Goal: Task Accomplishment & Management: Use online tool/utility

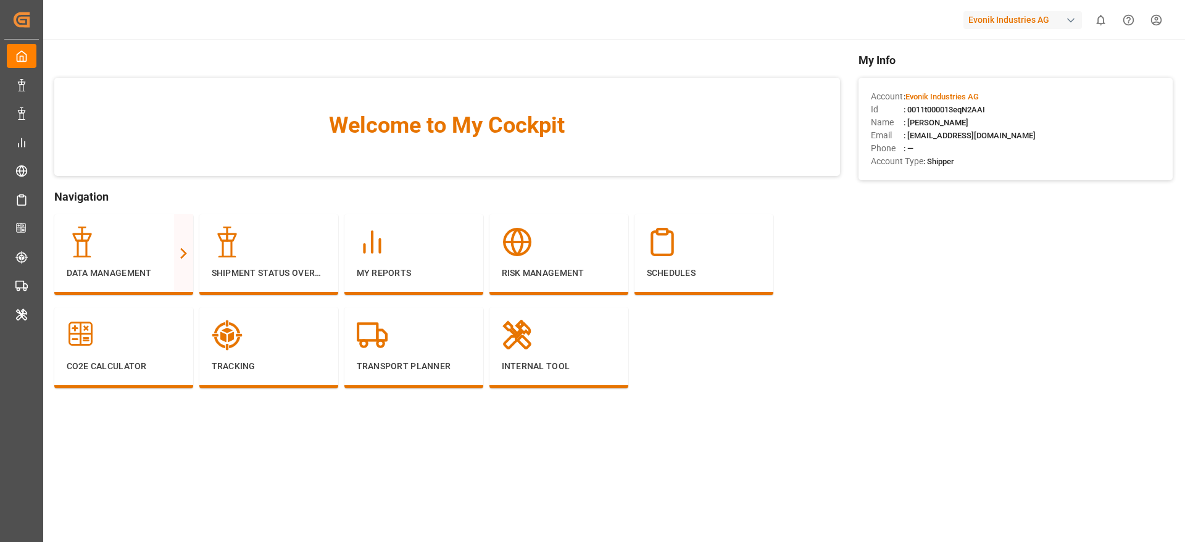
click at [754, 379] on div "Data Management Full View Slim View Shipment Status Overview My Reports Risk Ma…" at bounding box center [447, 307] width 786 height 186
click at [1041, 17] on div "Evonik Industries AG" at bounding box center [1023, 20] width 119 height 18
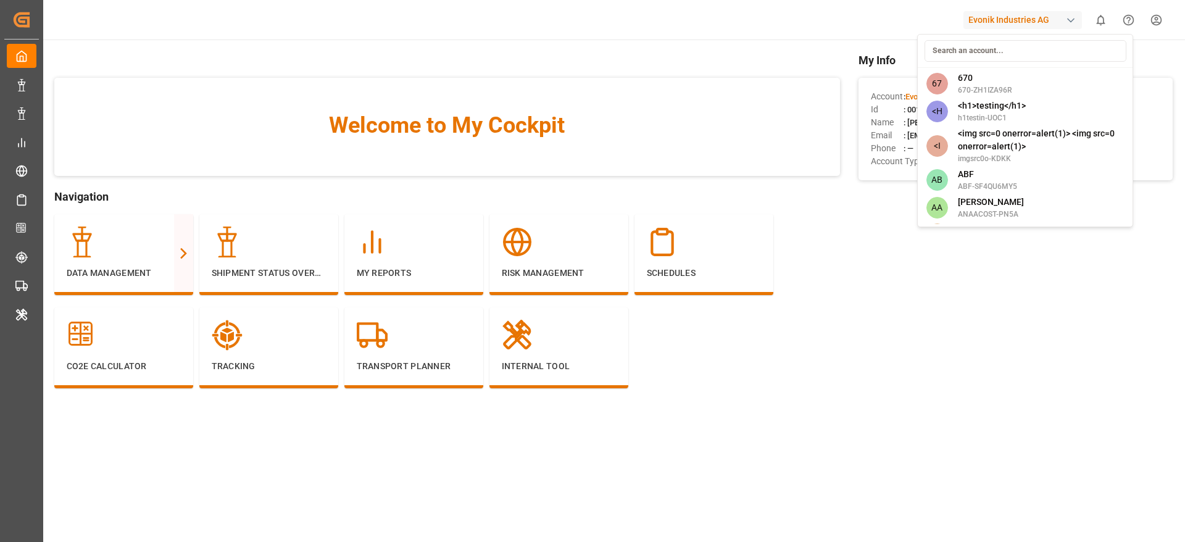
click at [961, 54] on input at bounding box center [1026, 51] width 202 height 22
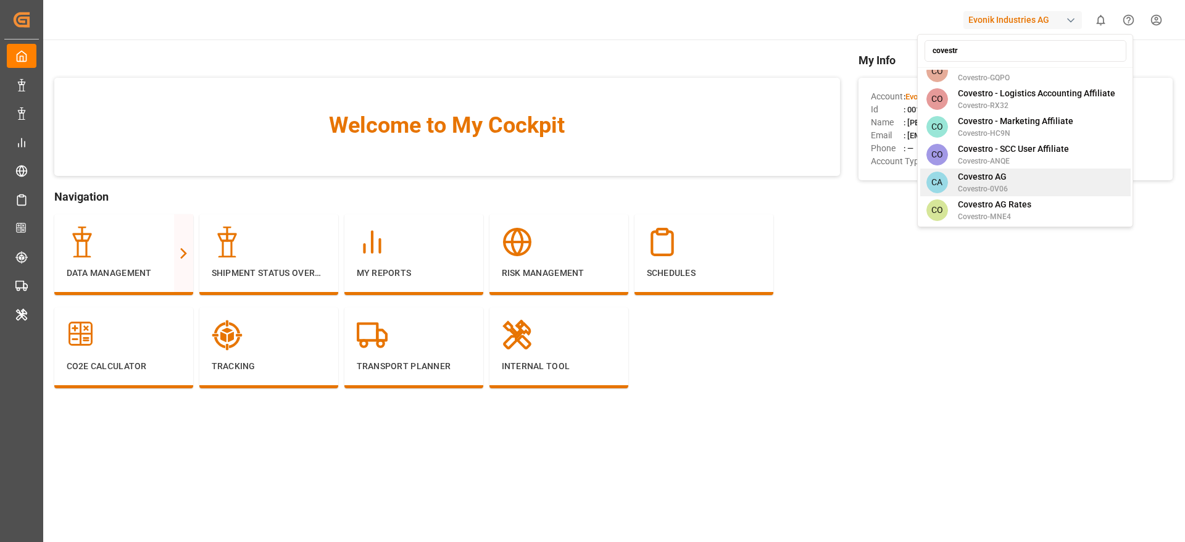
type input "covestr"
click at [988, 170] on span "Covestro AG" at bounding box center [983, 176] width 50 height 13
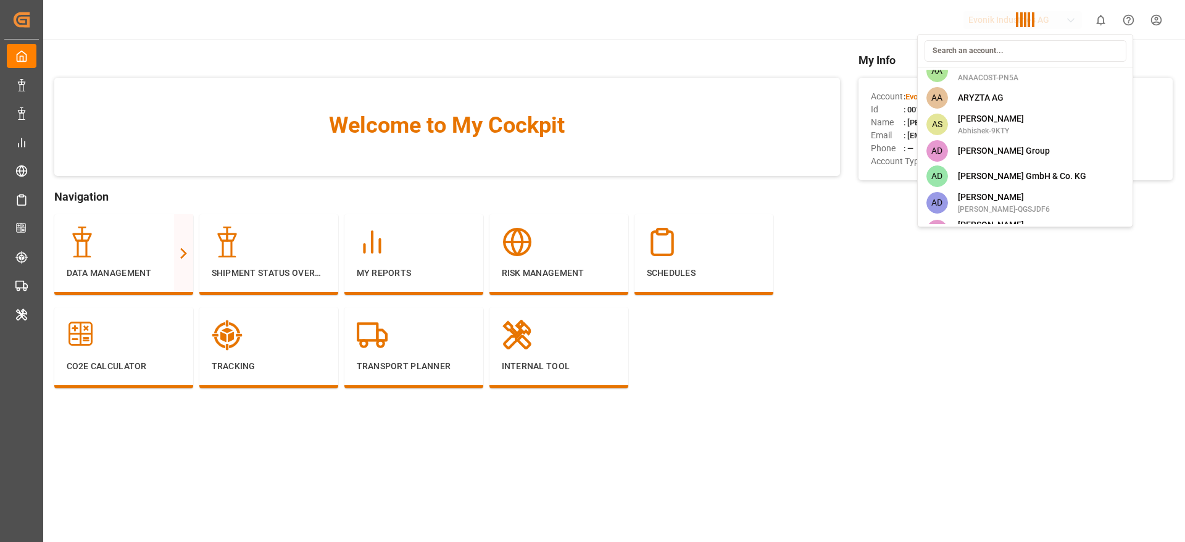
scroll to position [1943, 0]
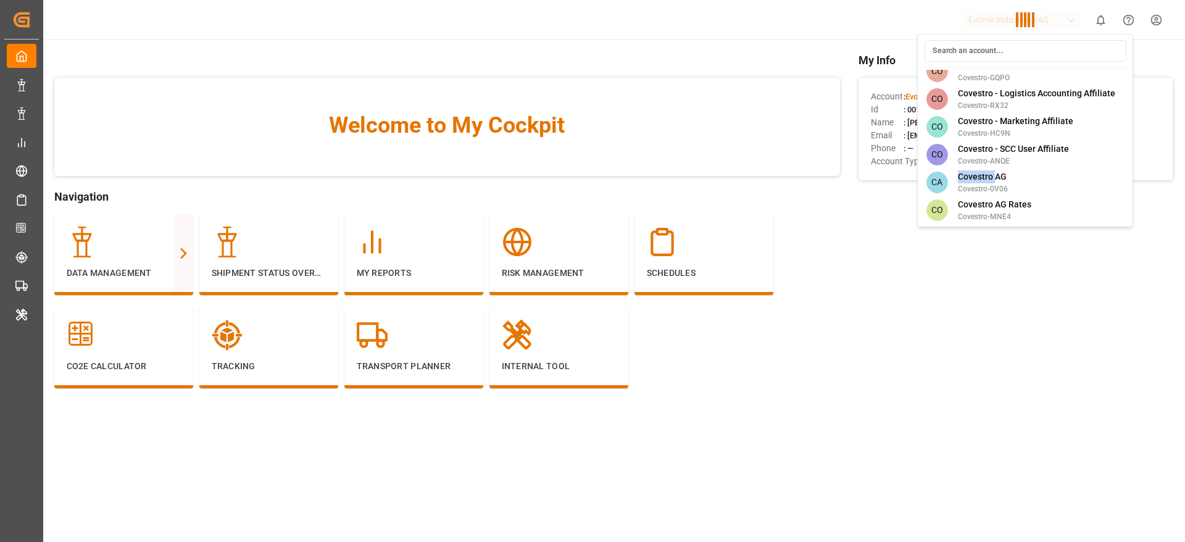
click at [988, 160] on div "67 670 670-ZH1IZA96R <H <h1>testing</h1> h1testin-UOC1 <I <img src=0 onerror=al…" at bounding box center [1025, 130] width 216 height 193
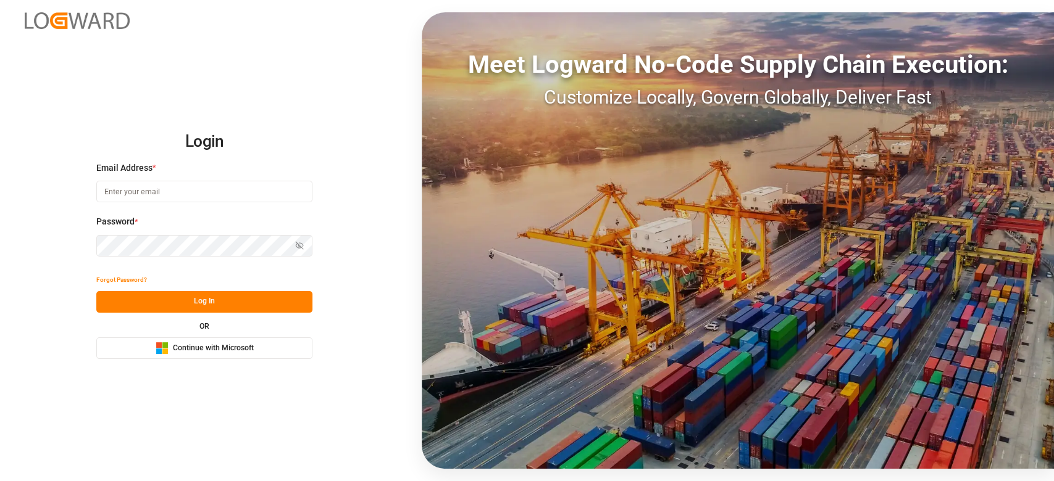
click at [235, 343] on span "Continue with Microsoft" at bounding box center [213, 348] width 81 height 11
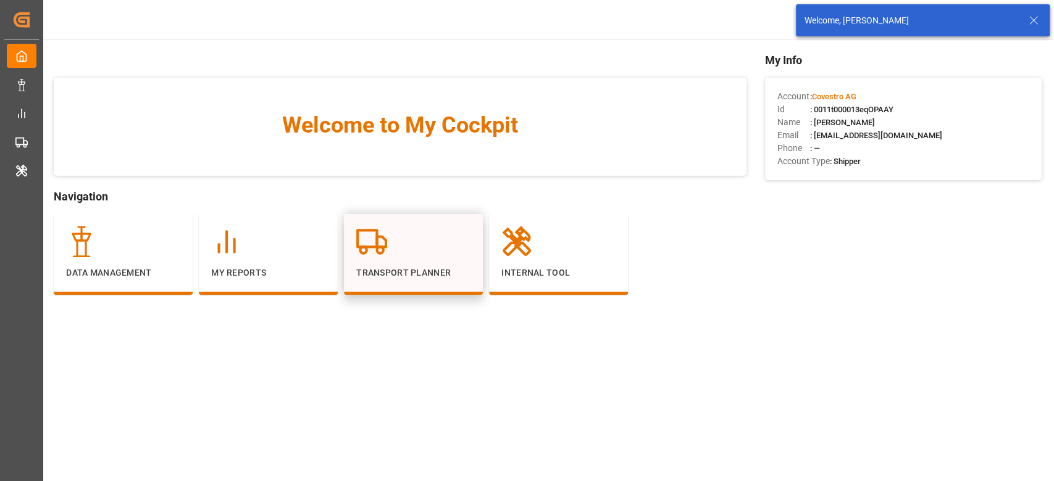
click at [449, 254] on div at bounding box center [413, 242] width 114 height 31
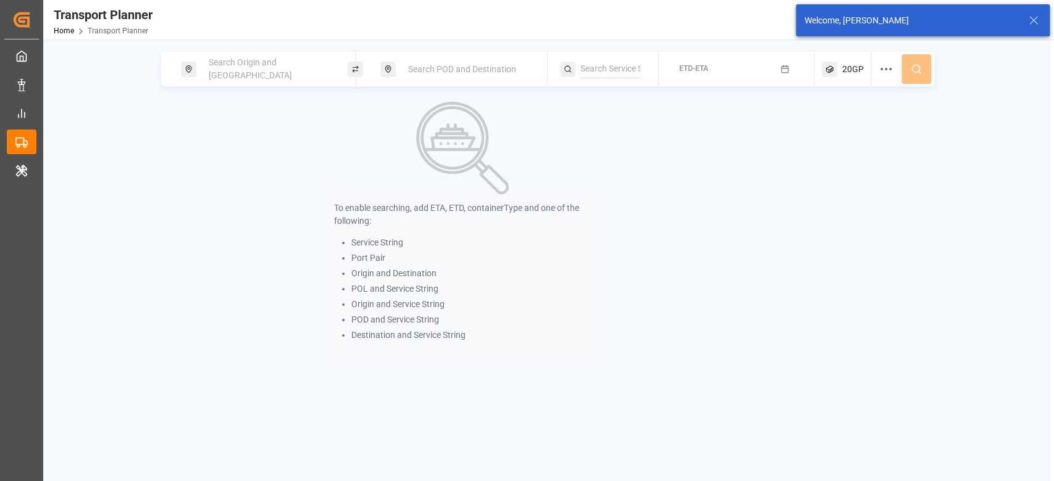
click at [449, 254] on li "Port Pair" at bounding box center [470, 258] width 239 height 13
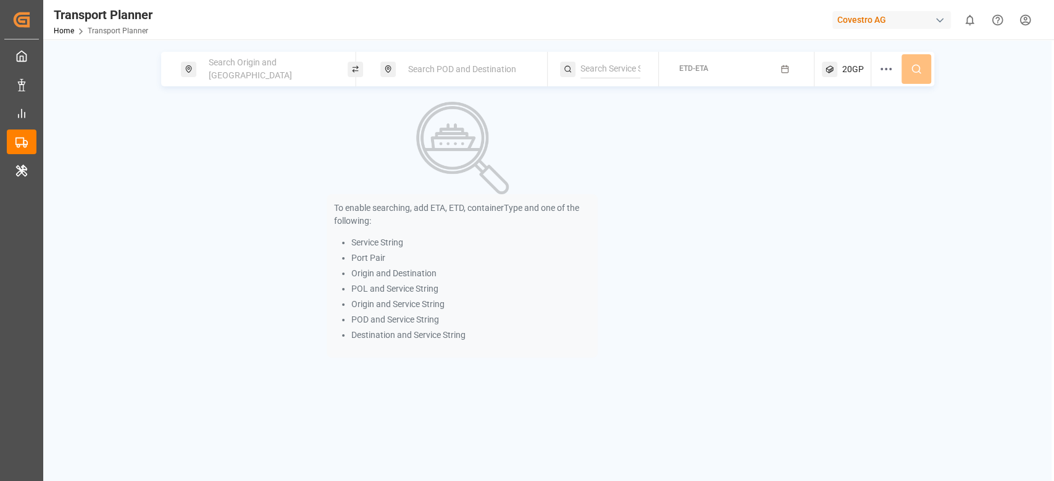
click at [236, 86] on div "Search Origin and POL Search POD and Destination ETD-ETA 20GP To enable searchi…" at bounding box center [547, 205] width 1008 height 306
click at [233, 85] on div "Search Origin and [GEOGRAPHIC_DATA]" at bounding box center [264, 69] width 167 height 35
click at [227, 69] on span "Search Origin and [GEOGRAPHIC_DATA]" at bounding box center [250, 68] width 83 height 23
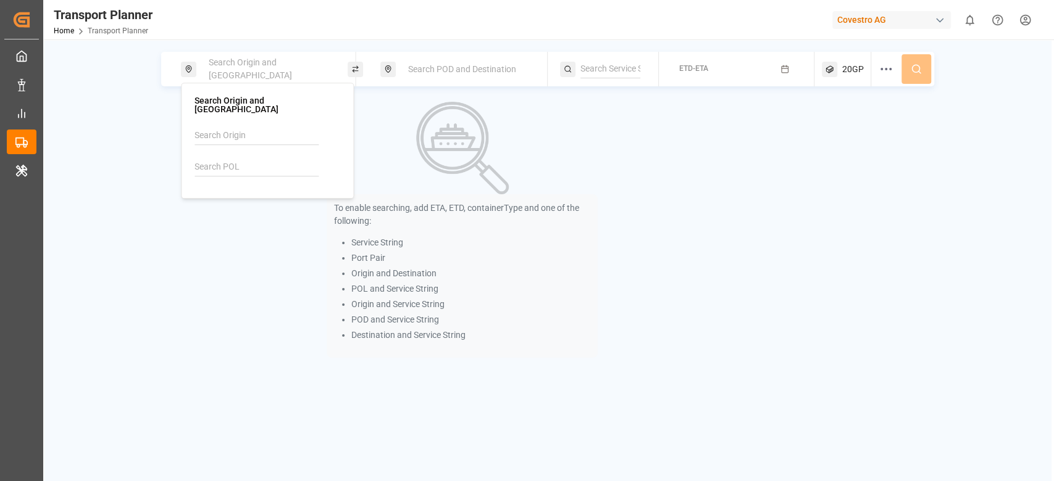
click at [199, 165] on input at bounding box center [256, 167] width 124 height 19
paste input "BEANR"
type input "BEANR"
click at [233, 207] on div "[GEOGRAPHIC_DATA]" at bounding box center [251, 213] width 83 height 13
click at [320, 164] on icon at bounding box center [323, 168] width 9 height 9
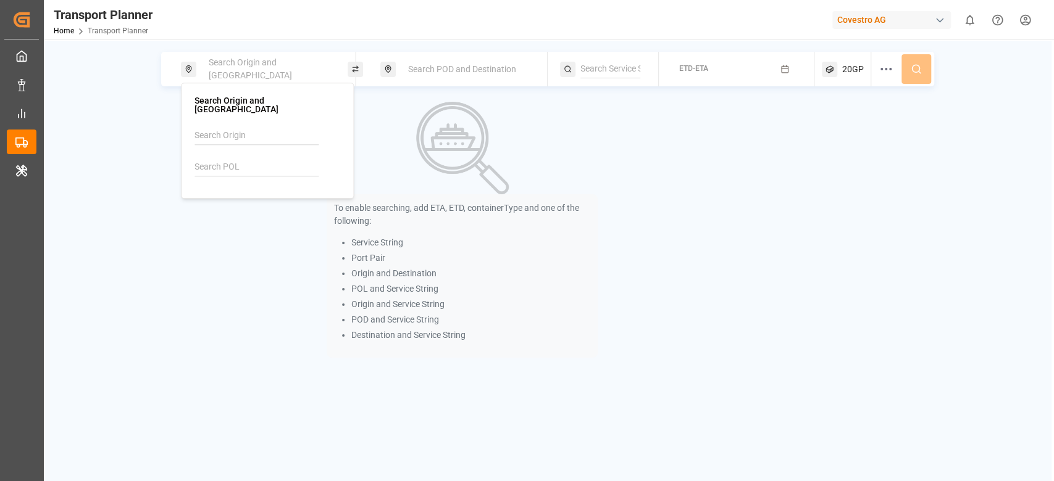
click at [340, 302] on ul "Service String Port Pair Origin and Destination POL and Service String Origin a…" at bounding box center [464, 289] width 251 height 106
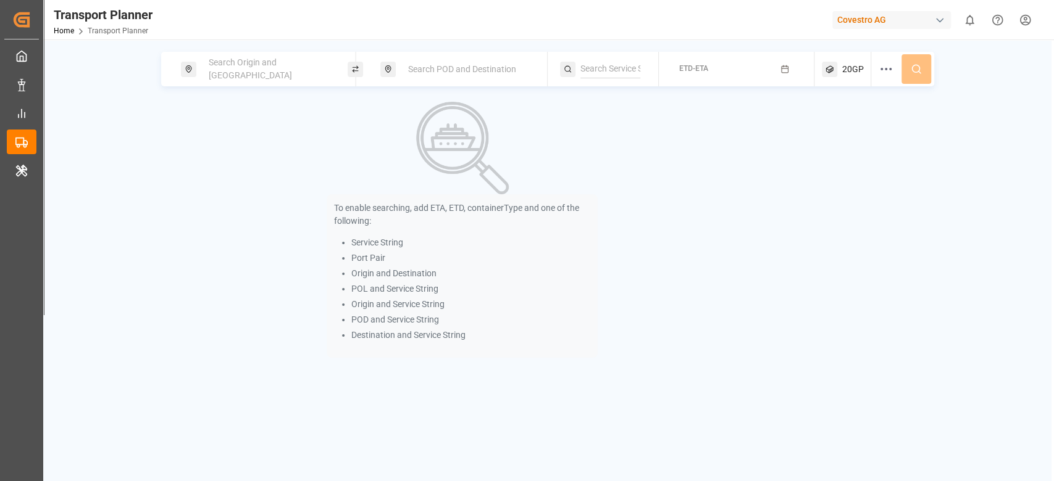
click at [875, 27] on div "Covestro AG" at bounding box center [891, 20] width 119 height 18
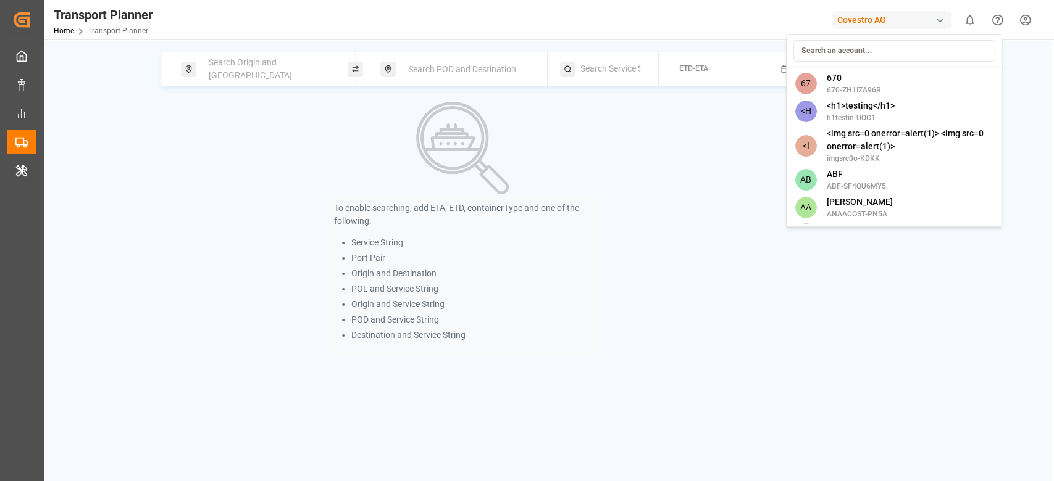
click at [628, 236] on html "Created by potrace 1.15, written by [PERSON_NAME] [DATE]-[DATE] Created by potr…" at bounding box center [527, 240] width 1054 height 481
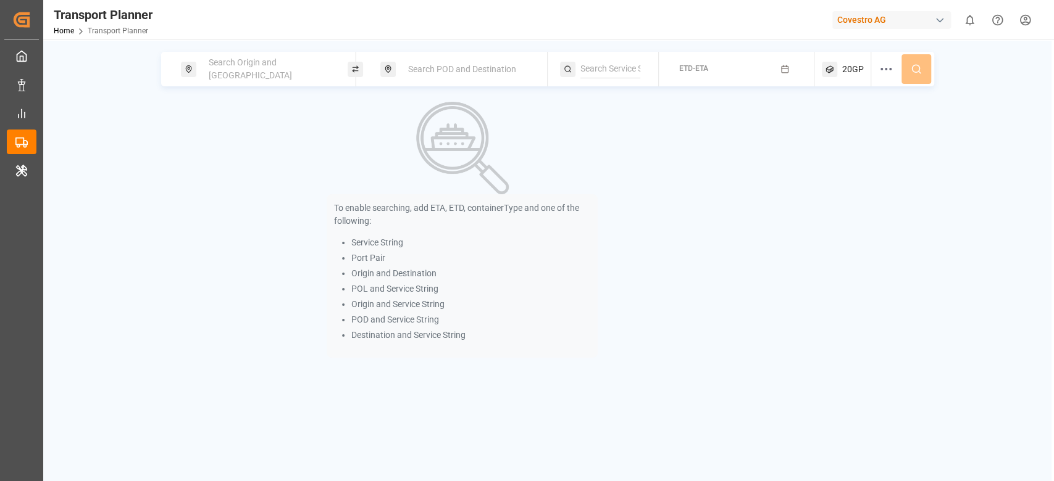
click at [881, 14] on div "Covestro AG" at bounding box center [891, 20] width 119 height 18
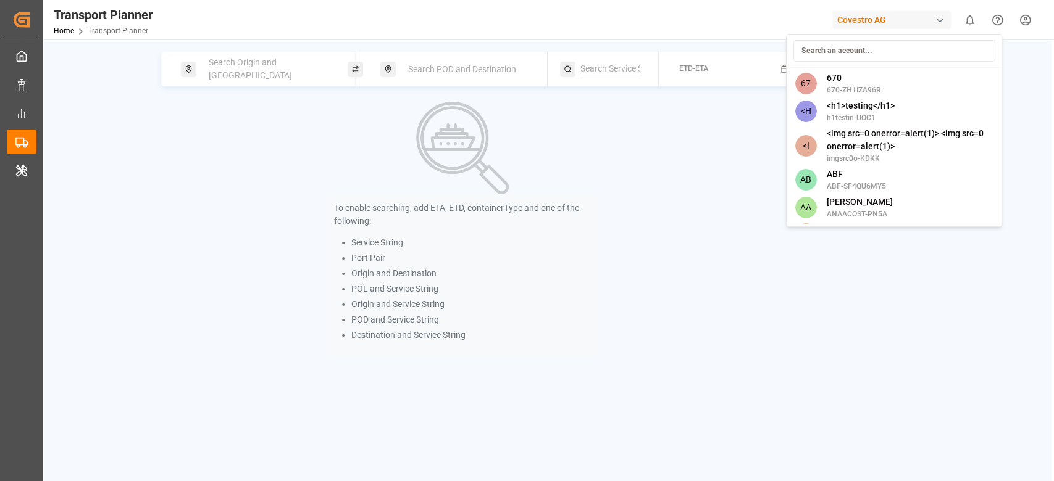
click at [850, 48] on input at bounding box center [894, 51] width 202 height 22
click at [844, 60] on input at bounding box center [894, 51] width 202 height 22
